Goal: Find specific page/section: Find specific page/section

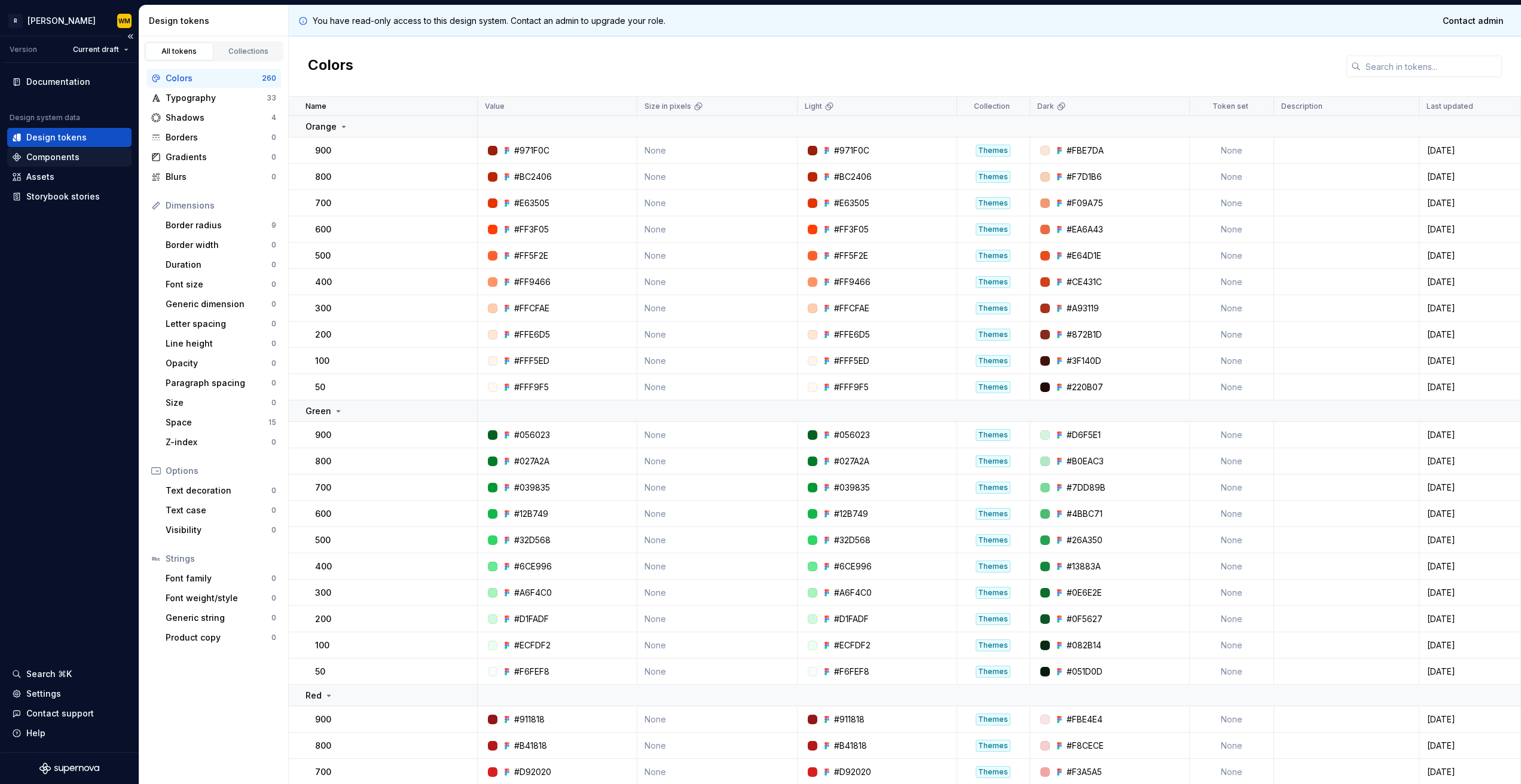
click at [58, 156] on div "Components" at bounding box center [53, 157] width 53 height 12
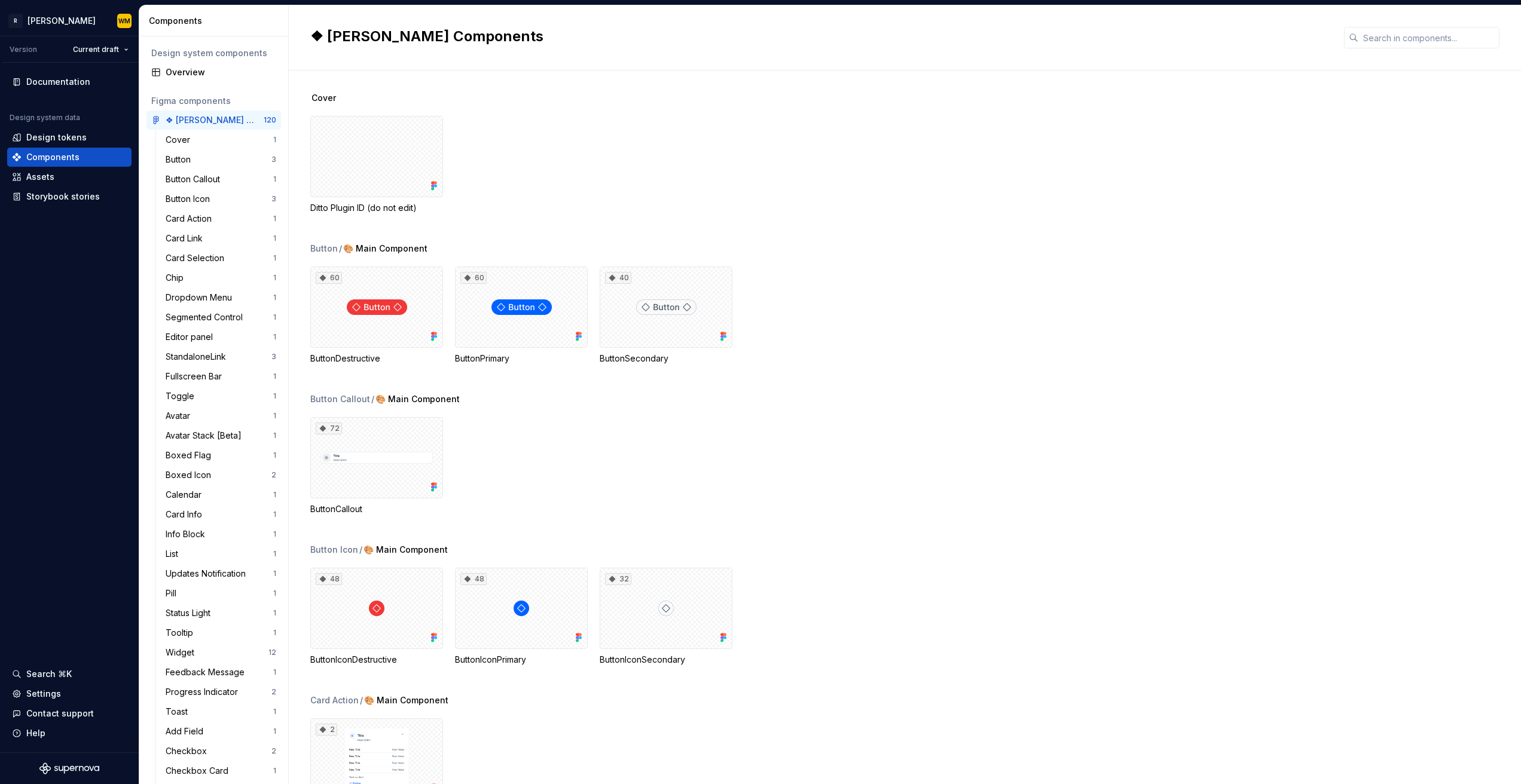
click at [216, 53] on div "Design system components" at bounding box center [213, 53] width 125 height 12
click at [224, 54] on div "Design system components" at bounding box center [213, 53] width 125 height 12
click at [1432, 30] on input "text" at bounding box center [1429, 37] width 141 height 22
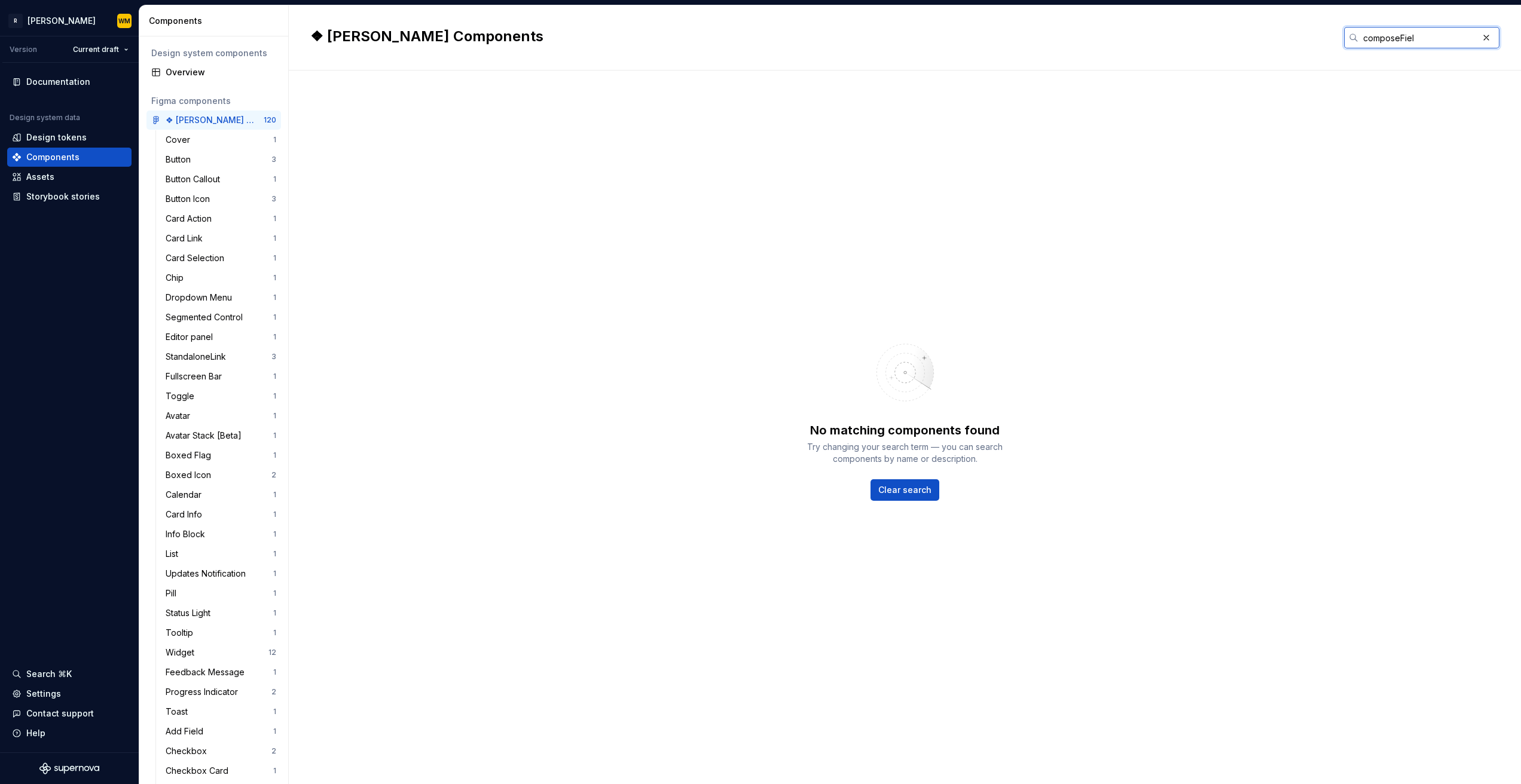
type input "composeField"
type input "dynamic"
type input "DynamicForm"
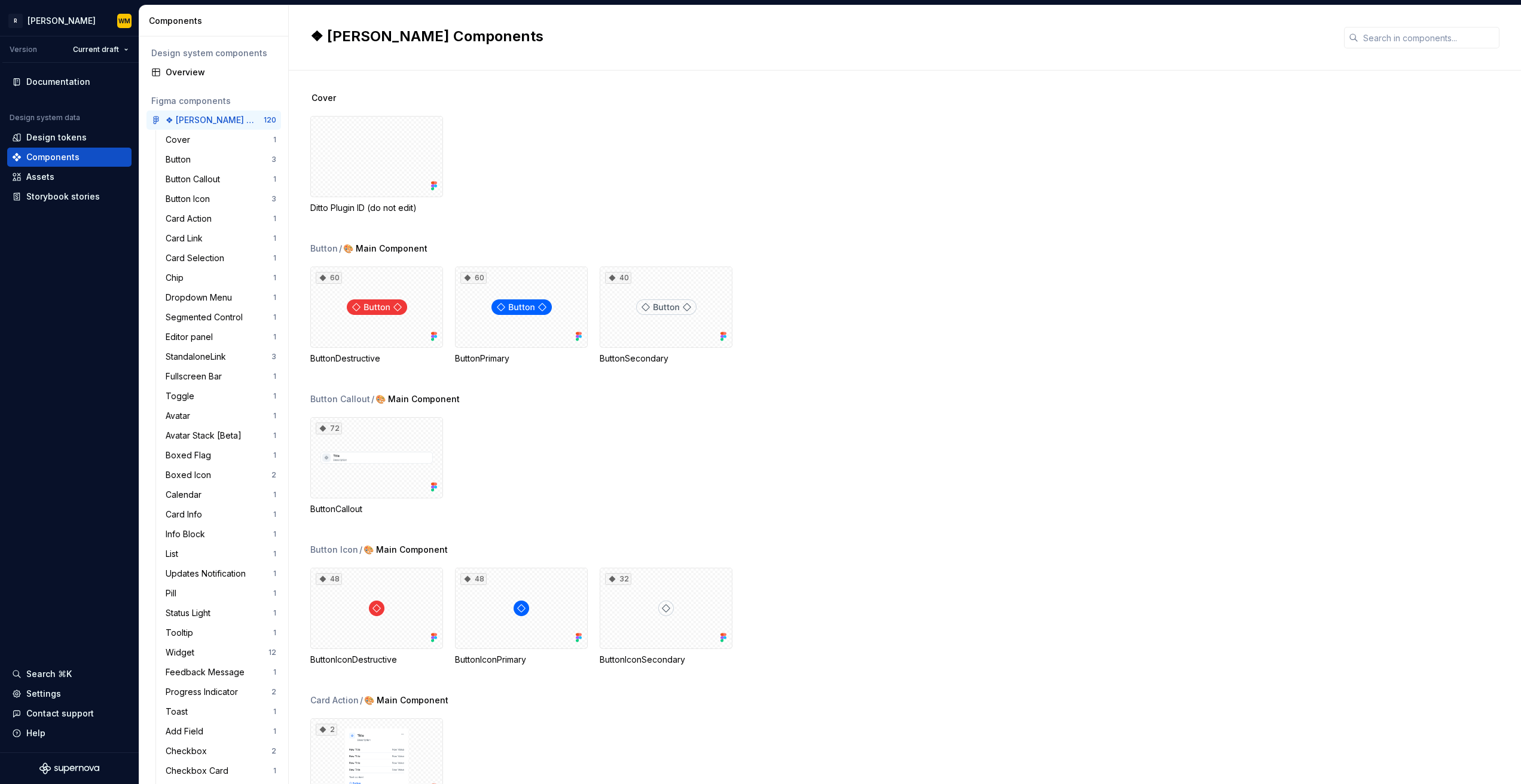
click at [191, 97] on div "Figma components" at bounding box center [213, 101] width 125 height 12
click at [200, 118] on div "❖ [PERSON_NAME] Components" at bounding box center [210, 120] width 89 height 12
click at [153, 122] on icon at bounding box center [156, 120] width 10 height 9
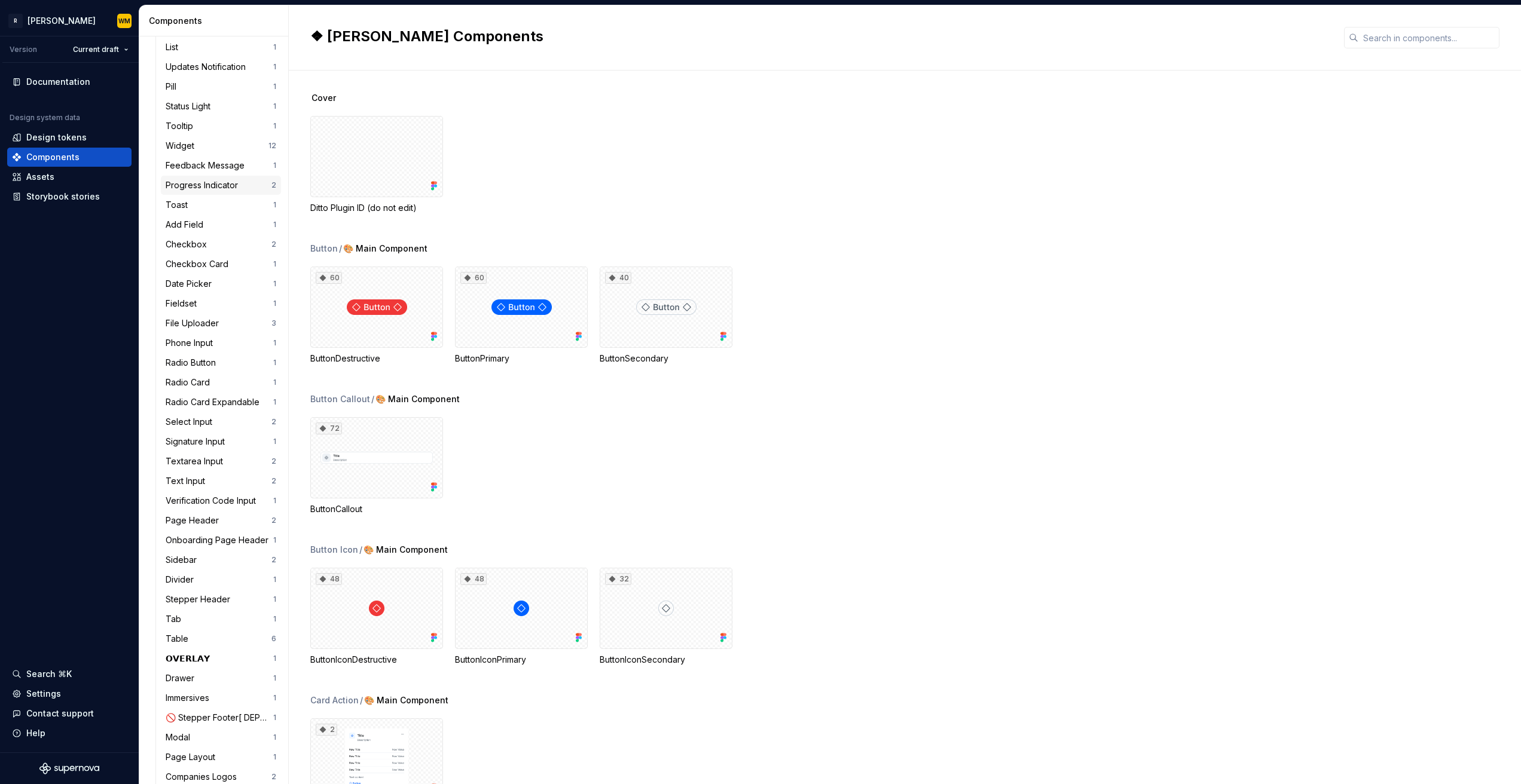
scroll to position [677, 0]
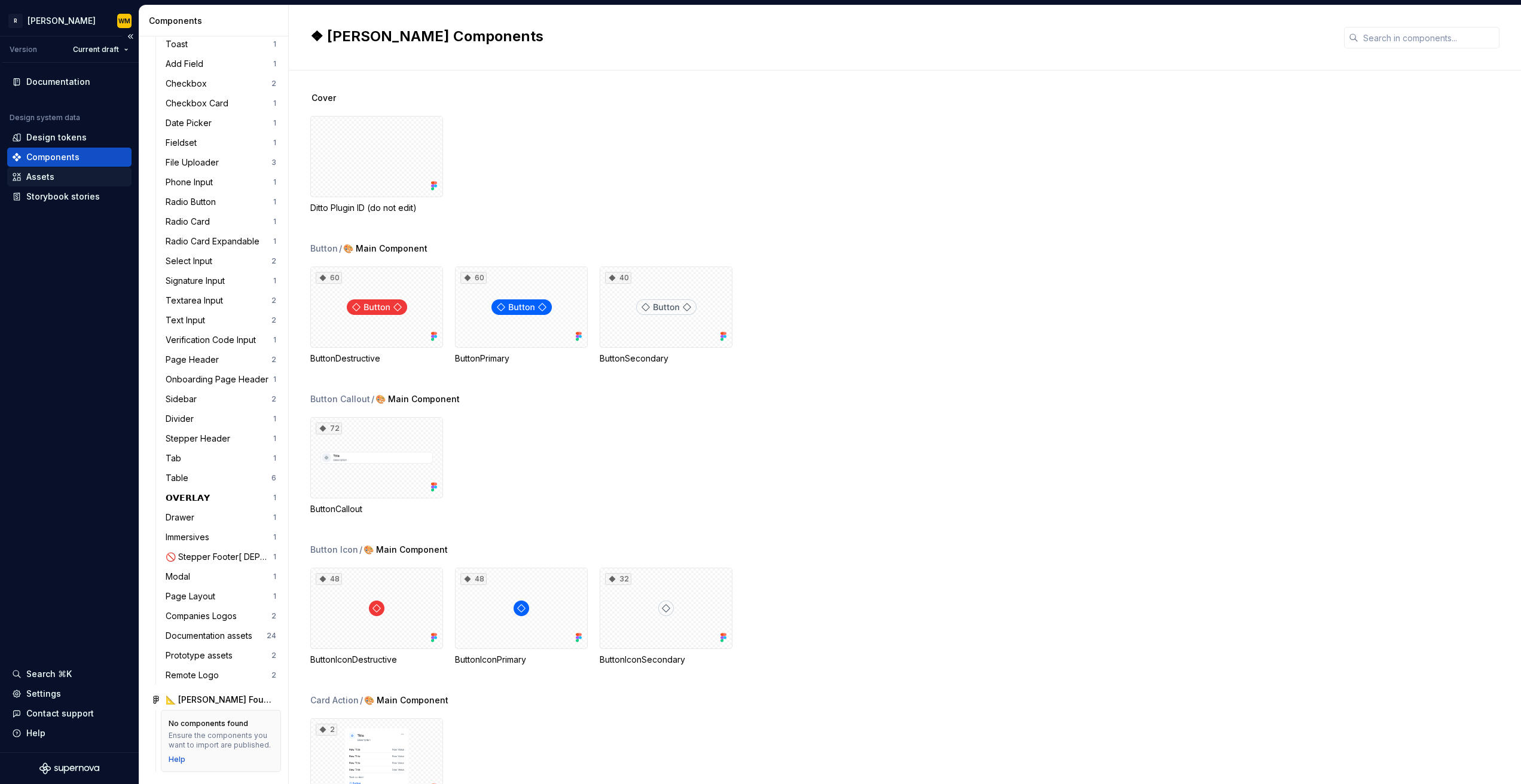
click at [46, 177] on div "Assets" at bounding box center [41, 177] width 28 height 12
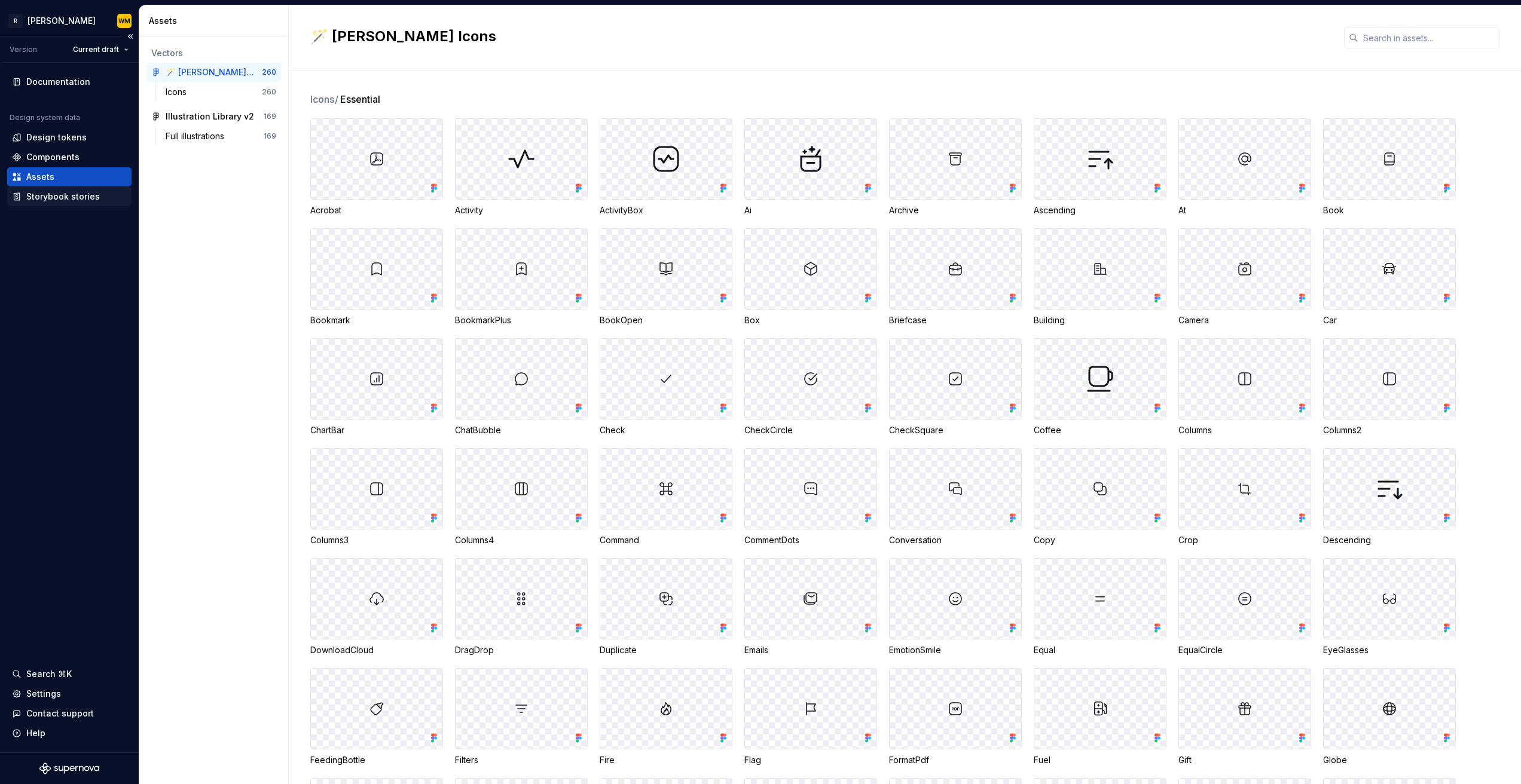
click at [50, 191] on div "Storybook stories" at bounding box center [63, 196] width 73 height 12
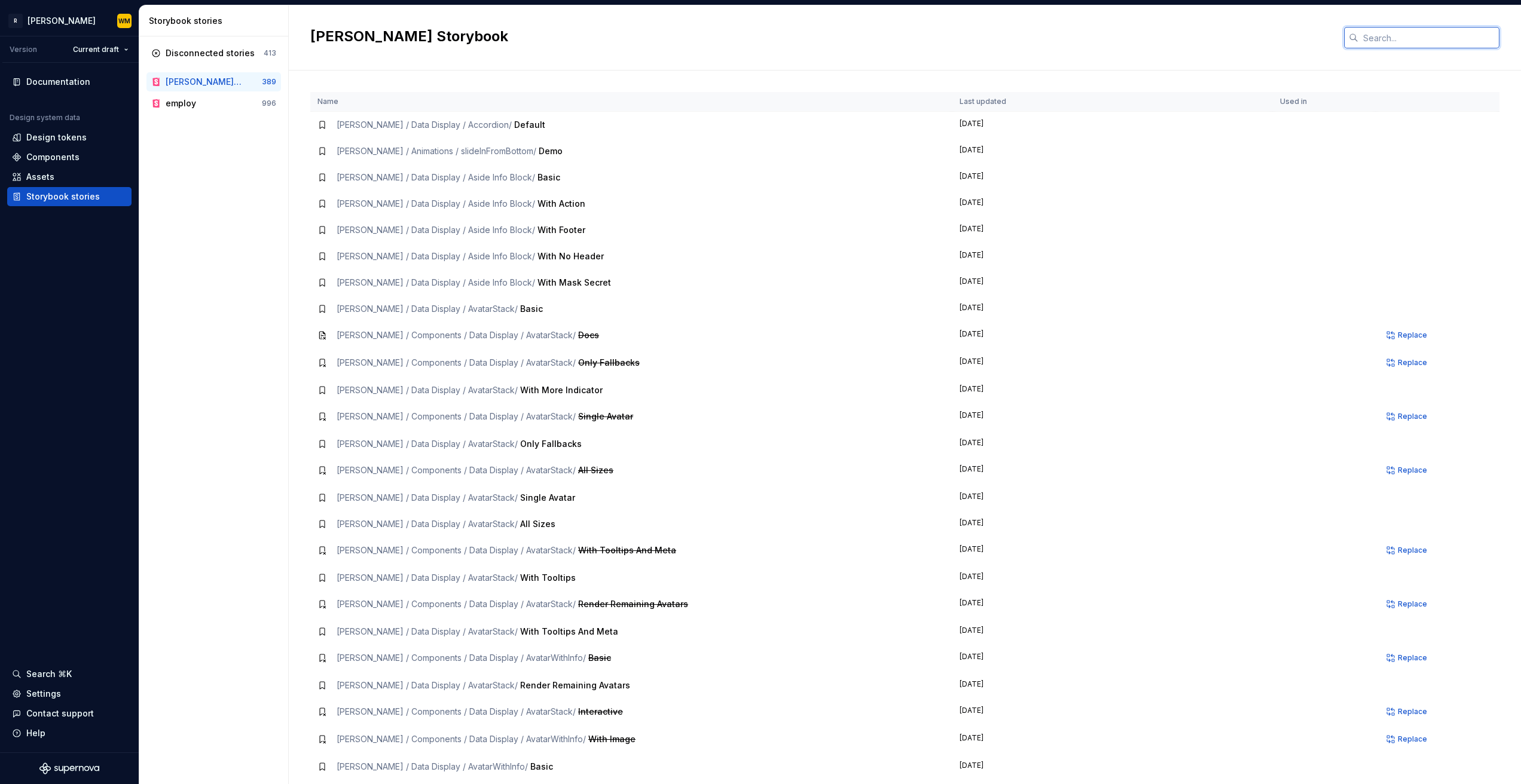
click at [1401, 46] on input "text" at bounding box center [1429, 37] width 141 height 22
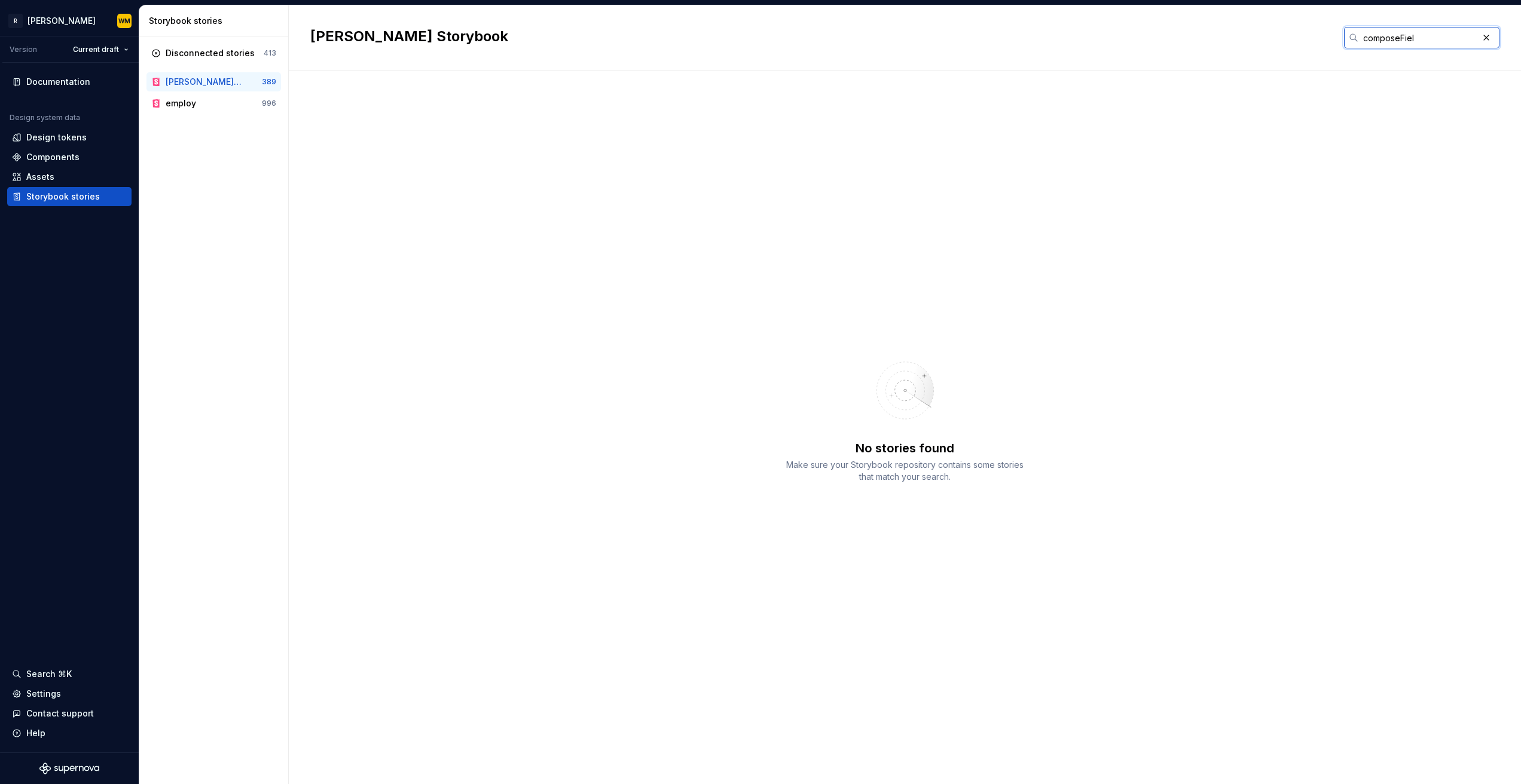
type input "composeField"
type input "DynamicForm"
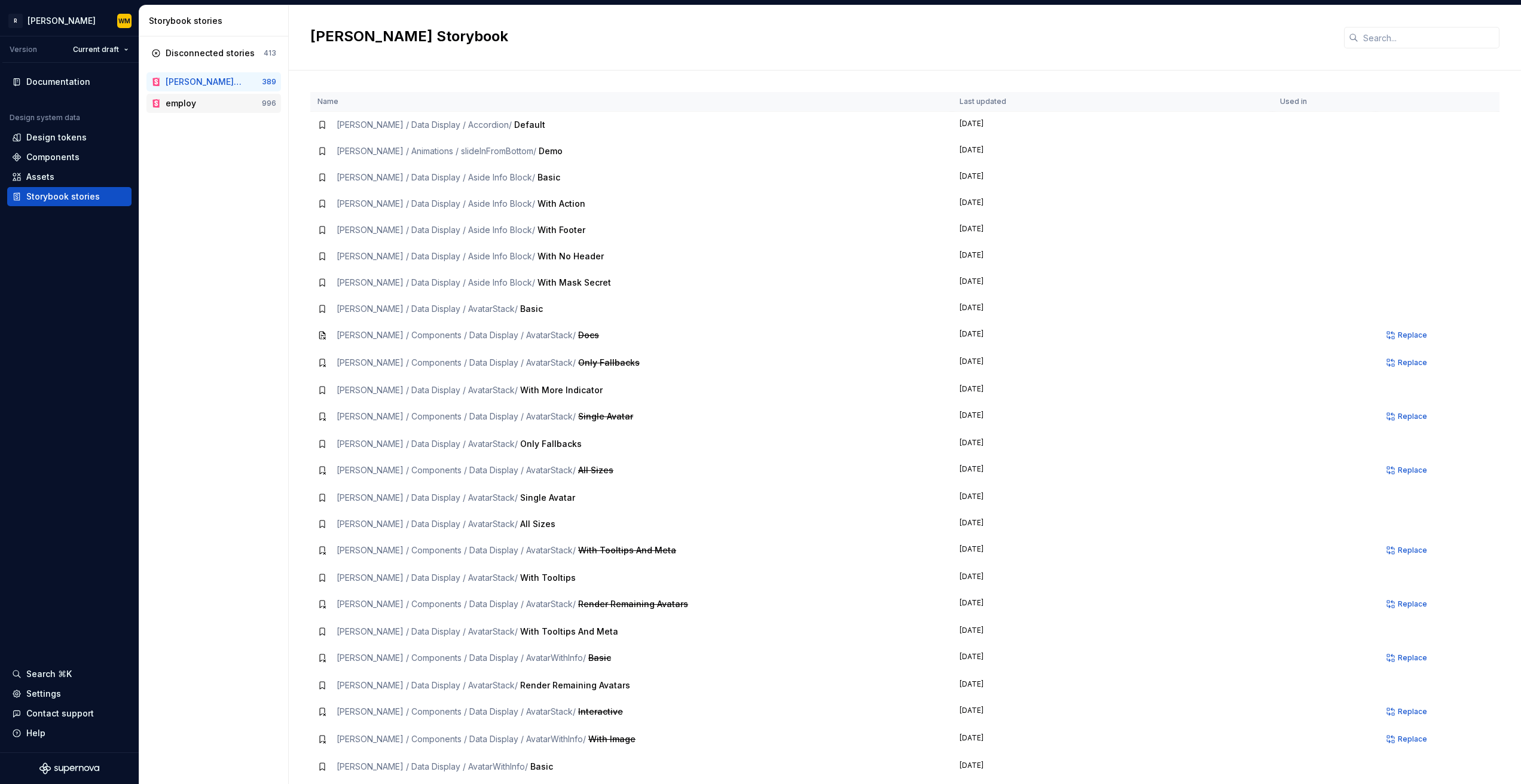
click at [215, 108] on div "employ" at bounding box center [213, 103] width 96 height 12
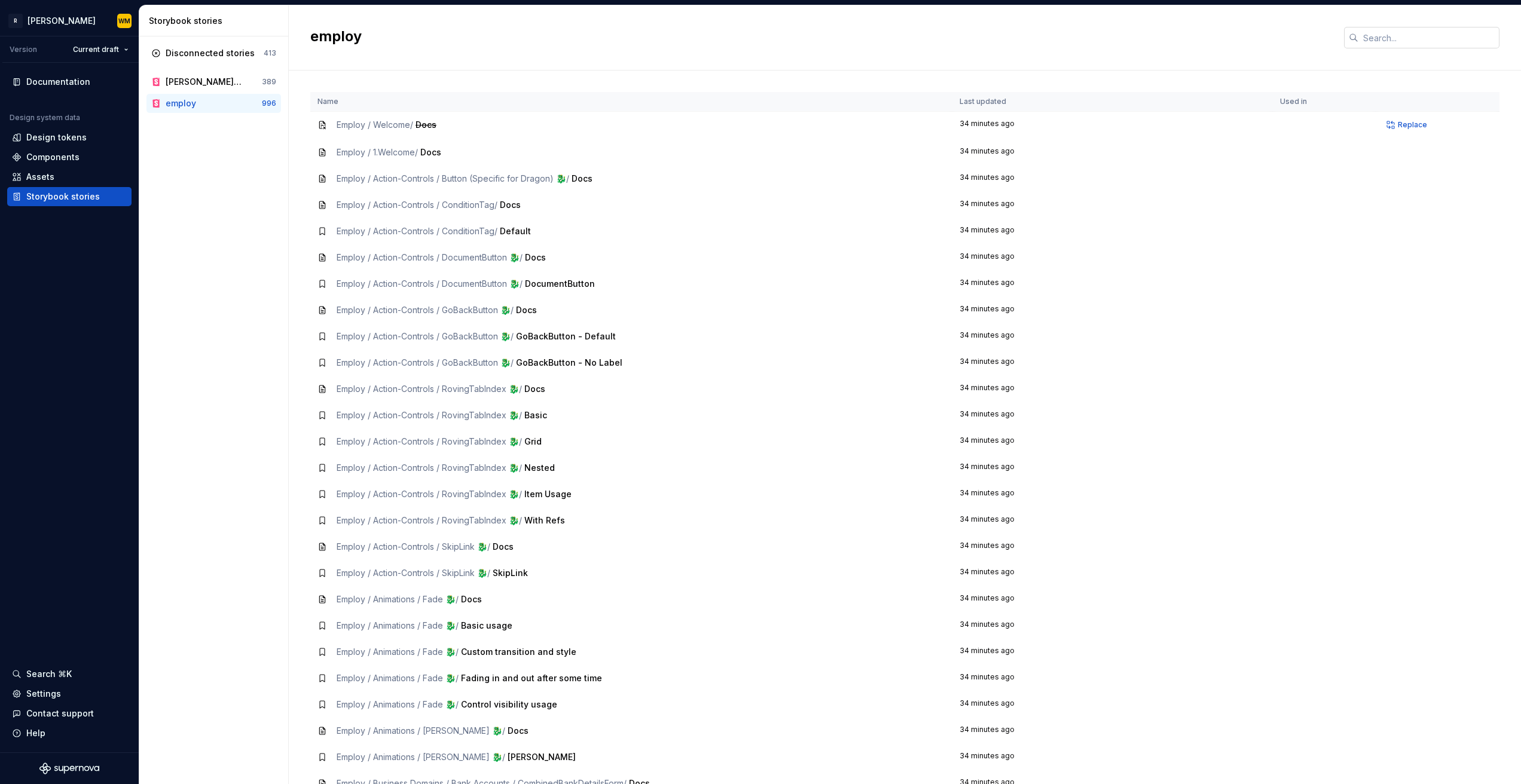
click at [1380, 30] on input "text" at bounding box center [1429, 37] width 141 height 22
paste input "DynamicForm"
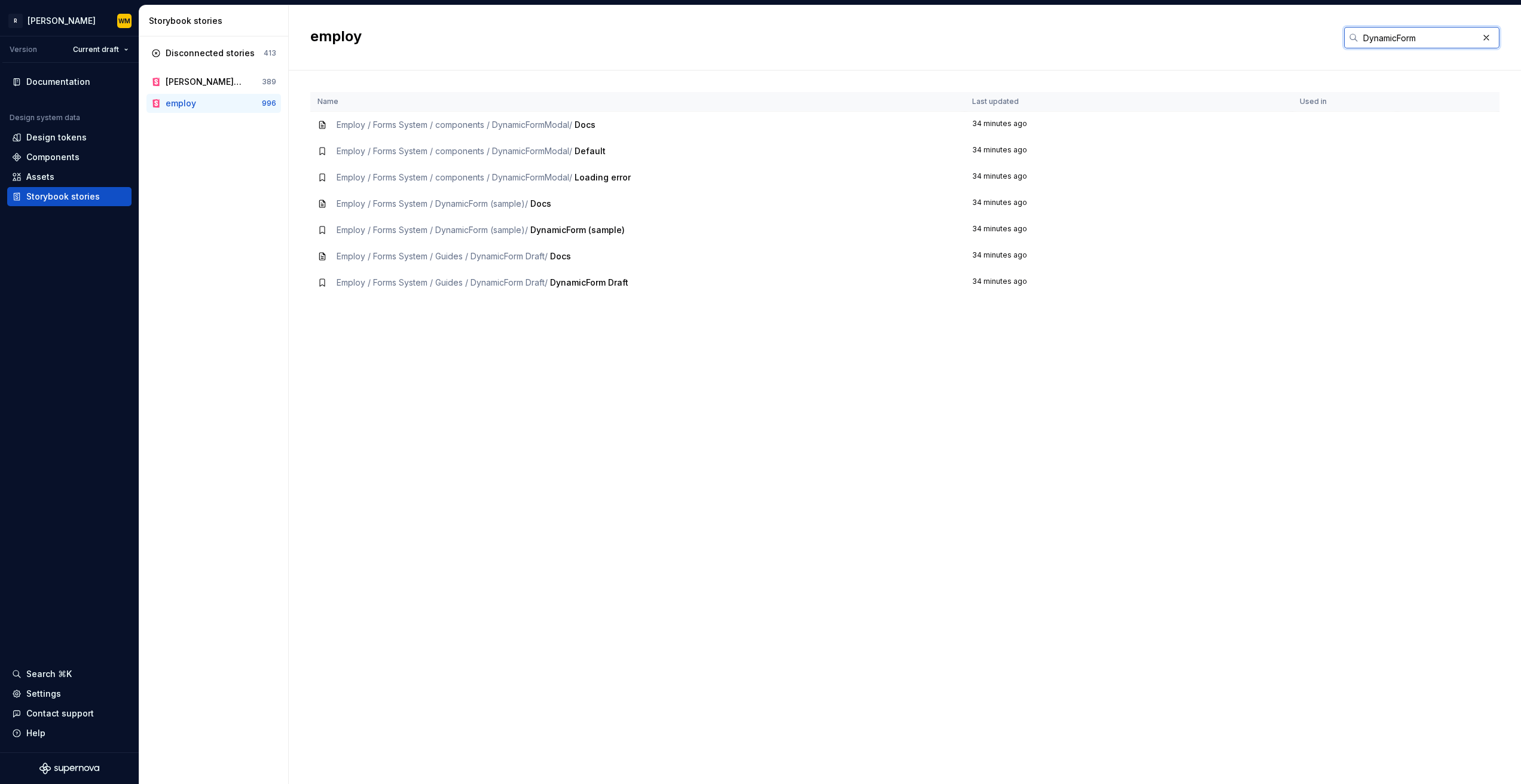
type input "DynamicForm"
click at [474, 201] on span "Employ / Forms System / DynamicForm (sample) /" at bounding box center [432, 203] width 191 height 10
click at [472, 205] on span "Employ / Forms System / DynamicForm (sample) /" at bounding box center [432, 203] width 191 height 10
click at [322, 206] on icon at bounding box center [322, 203] width 10 height 9
drag, startPoint x: 415, startPoint y: 191, endPoint x: 442, endPoint y: 196, distance: 27.5
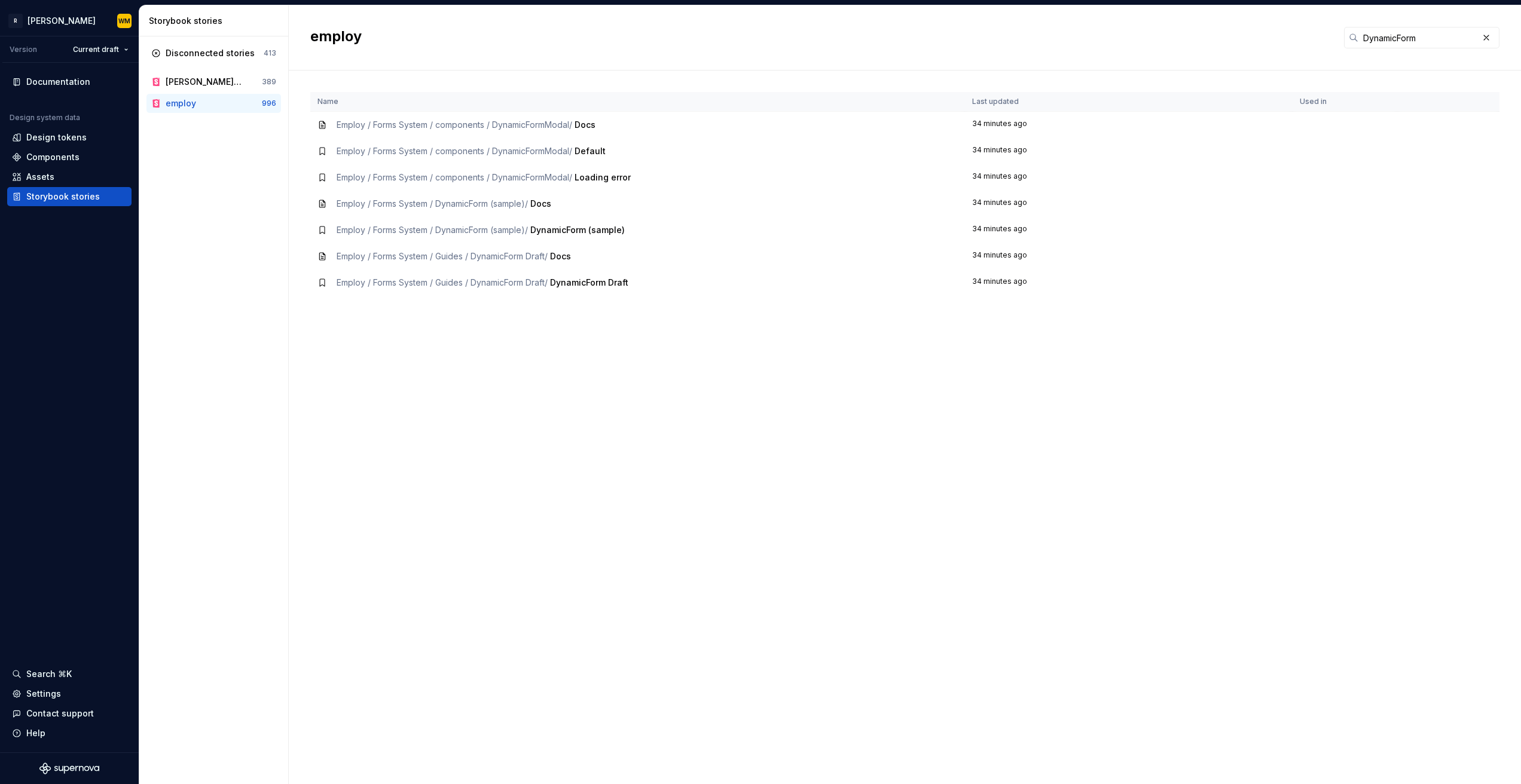
click at [426, 192] on td "Employ / Forms System / DynamicForm (sample) / Docs" at bounding box center [638, 204] width 655 height 27
click at [1017, 206] on td "34 minutes ago" at bounding box center [1128, 204] width 328 height 27
click at [1015, 206] on td "34 minutes ago" at bounding box center [1128, 204] width 328 height 27
click at [997, 203] on td "34 minutes ago" at bounding box center [1128, 204] width 328 height 27
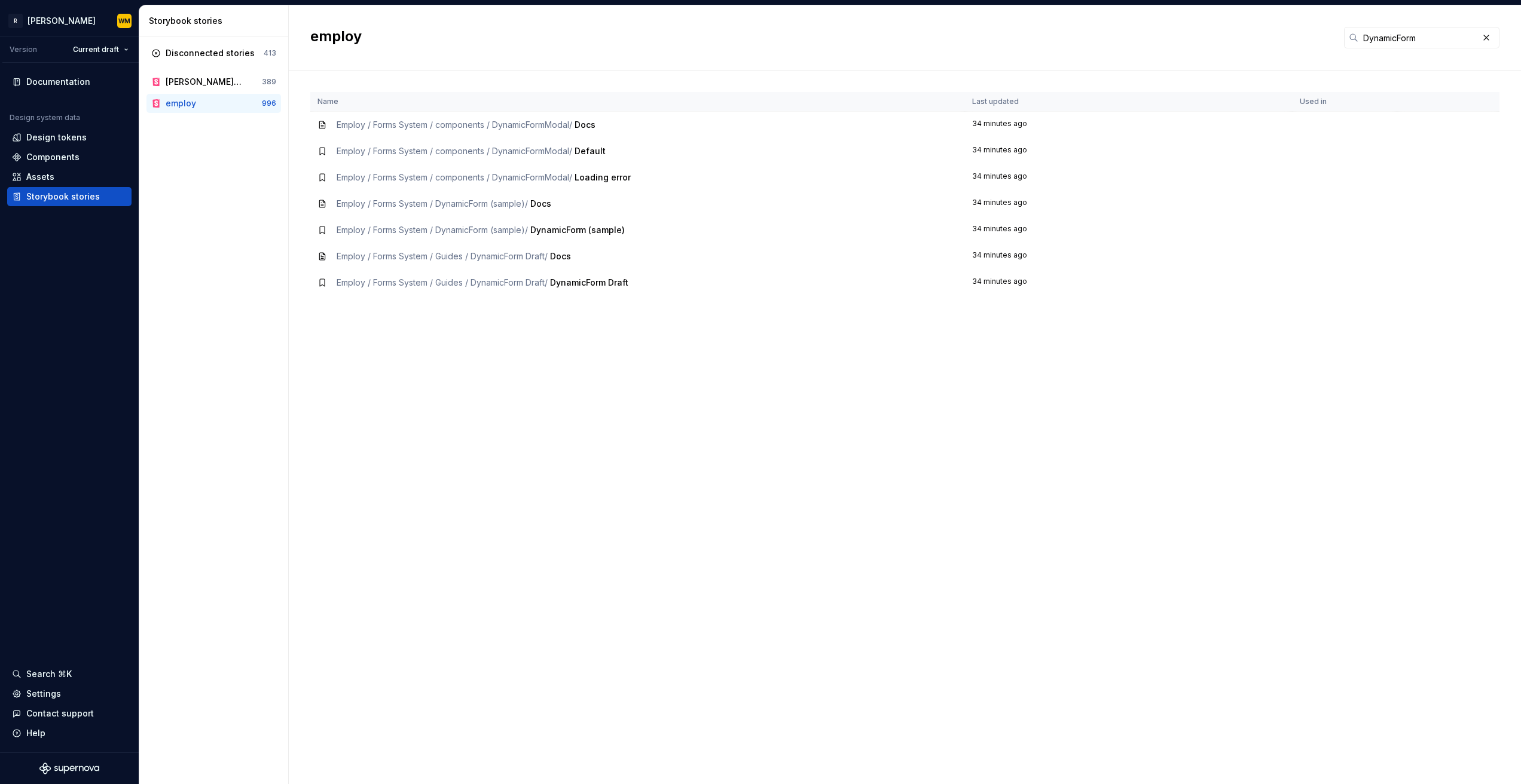
drag, startPoint x: 550, startPoint y: 221, endPoint x: 476, endPoint y: 213, distance: 74.4
click at [550, 221] on td "Employ / Forms System / DynamicForm (sample) / DynamicForm (sample)" at bounding box center [638, 231] width 655 height 27
click at [412, 208] on div "Employ / Forms System / DynamicForm (sample) / Docs" at bounding box center [443, 203] width 215 height 12
click at [388, 213] on td "Employ / Forms System / DynamicForm (sample) / Docs" at bounding box center [638, 204] width 655 height 27
click at [385, 213] on td "Employ / Forms System / DynamicForm (sample) / Docs" at bounding box center [638, 204] width 655 height 27
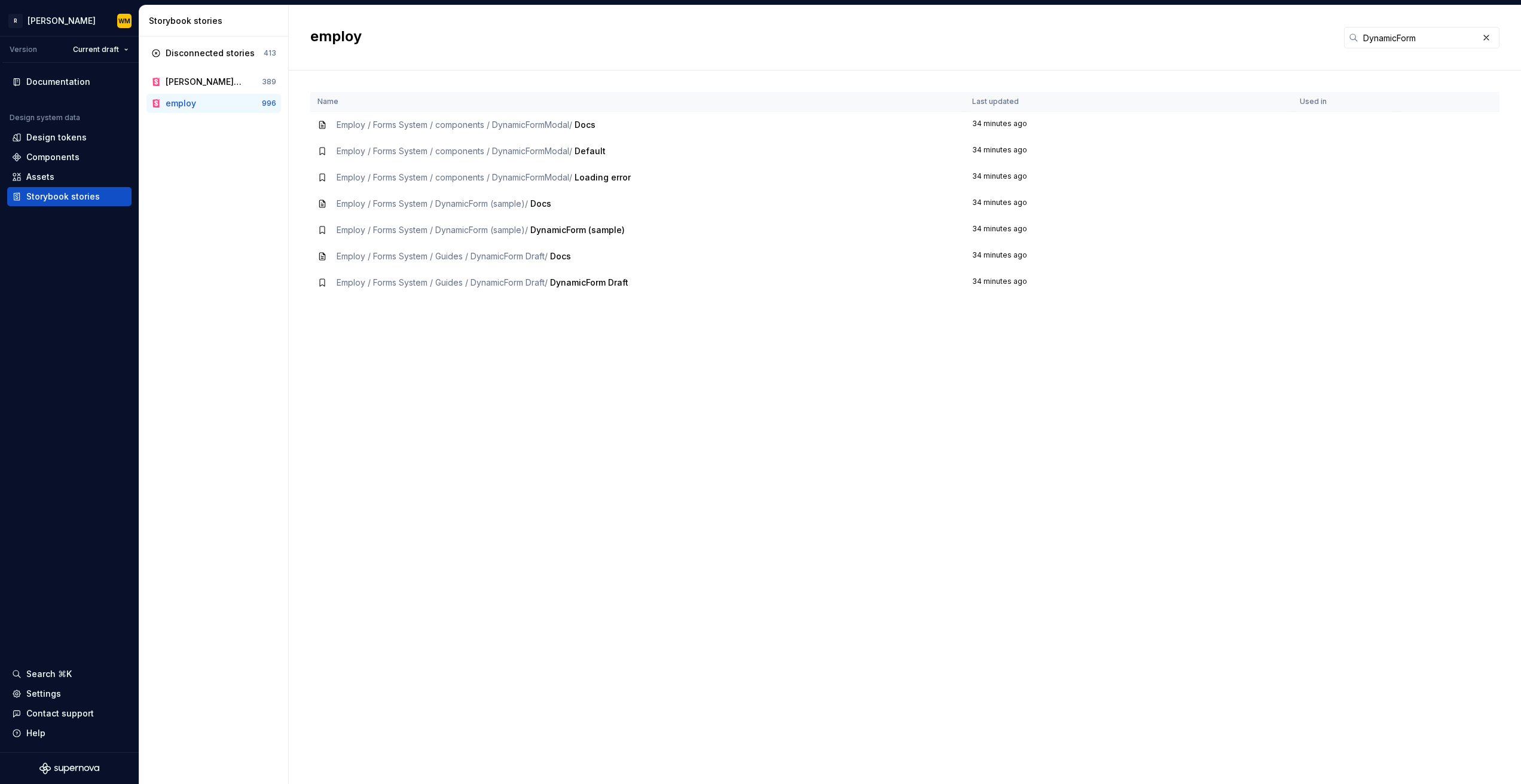
click at [209, 108] on div "employ" at bounding box center [213, 103] width 96 height 12
